Goal: Task Accomplishment & Management: Use online tool/utility

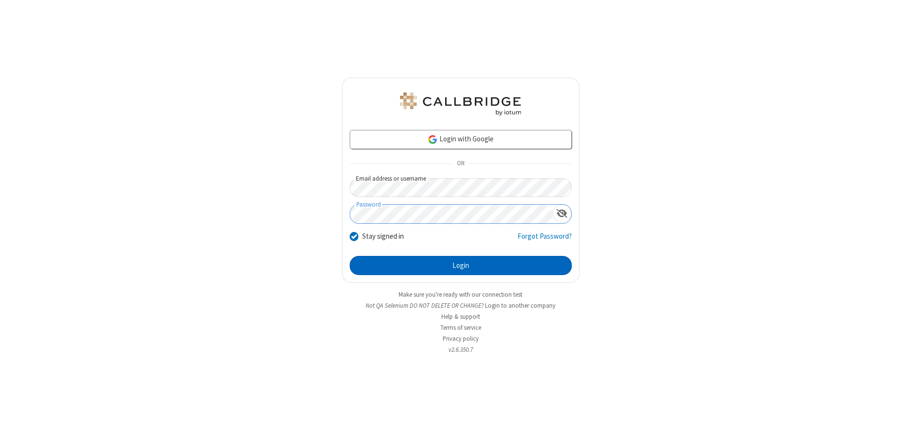
click at [460, 266] on button "Login" at bounding box center [461, 265] width 222 height 19
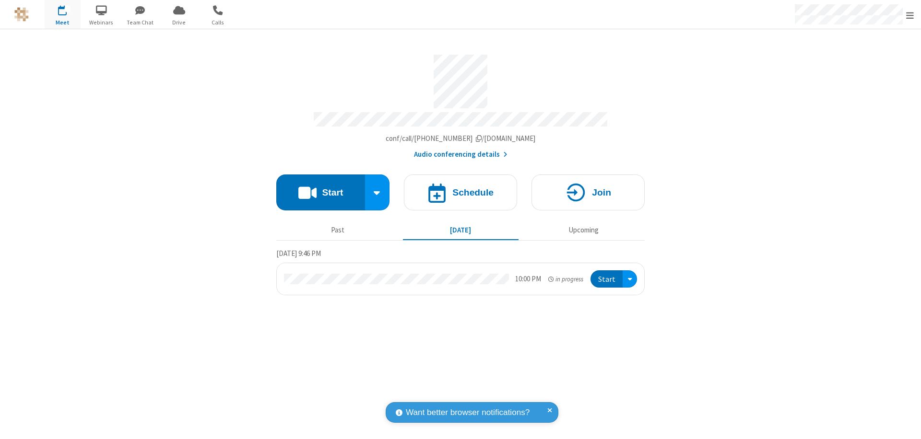
click at [910, 15] on span "Open menu" at bounding box center [910, 16] width 8 height 10
click at [179, 22] on span "Drive" at bounding box center [179, 22] width 36 height 9
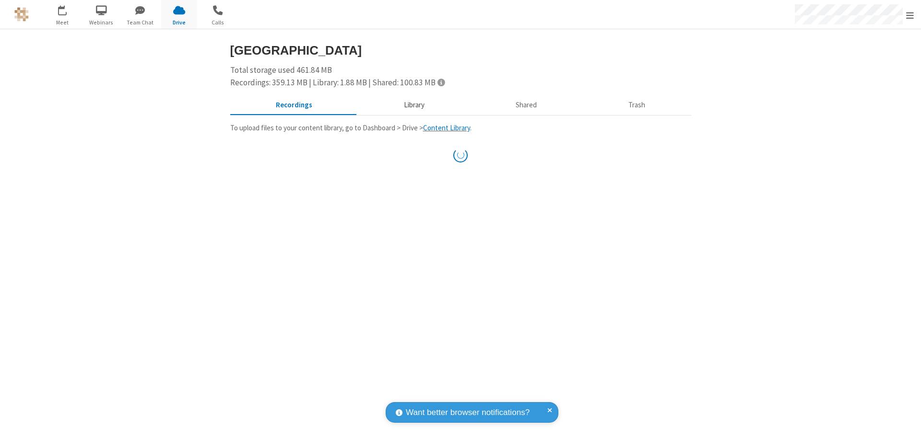
click at [409, 105] on button "Library" at bounding box center [414, 105] width 112 height 18
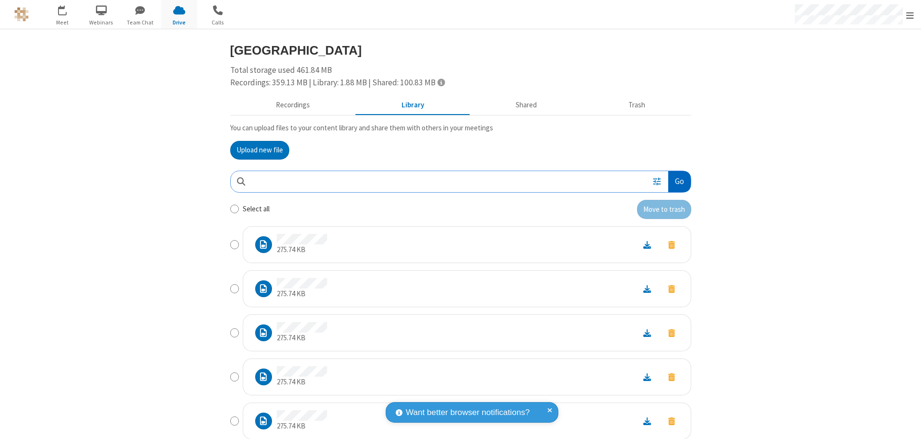
click at [675, 181] on button "Go" at bounding box center [679, 182] width 22 height 22
click at [256, 150] on button "Upload new file" at bounding box center [259, 150] width 59 height 19
